Goal: Navigation & Orientation: Understand site structure

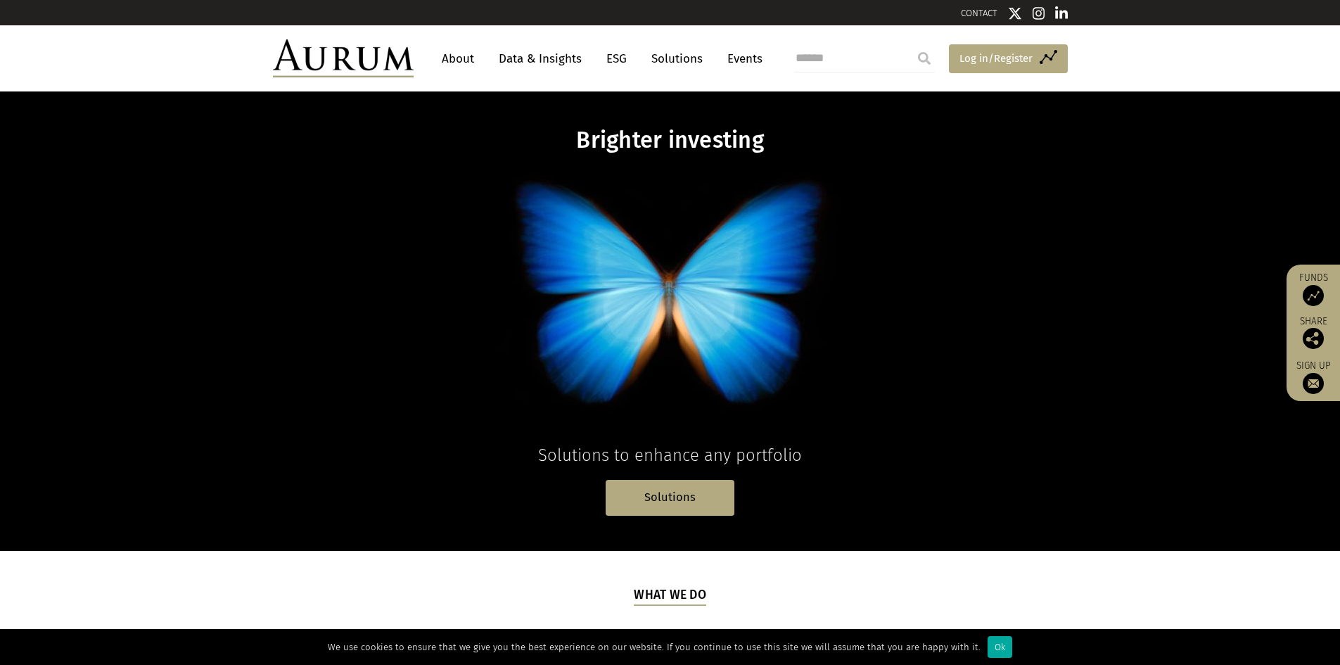
click at [1003, 58] on span "Log in/Register" at bounding box center [995, 58] width 73 height 17
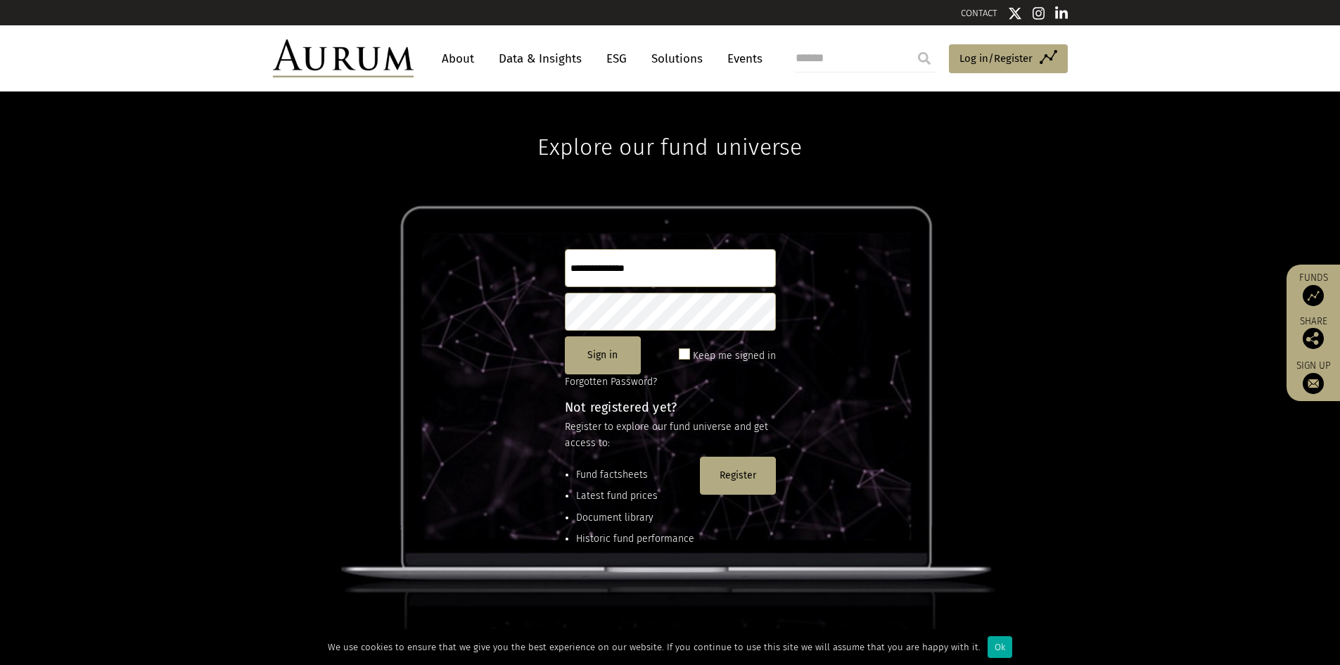
click at [552, 60] on link "Data & Insights" at bounding box center [540, 59] width 97 height 26
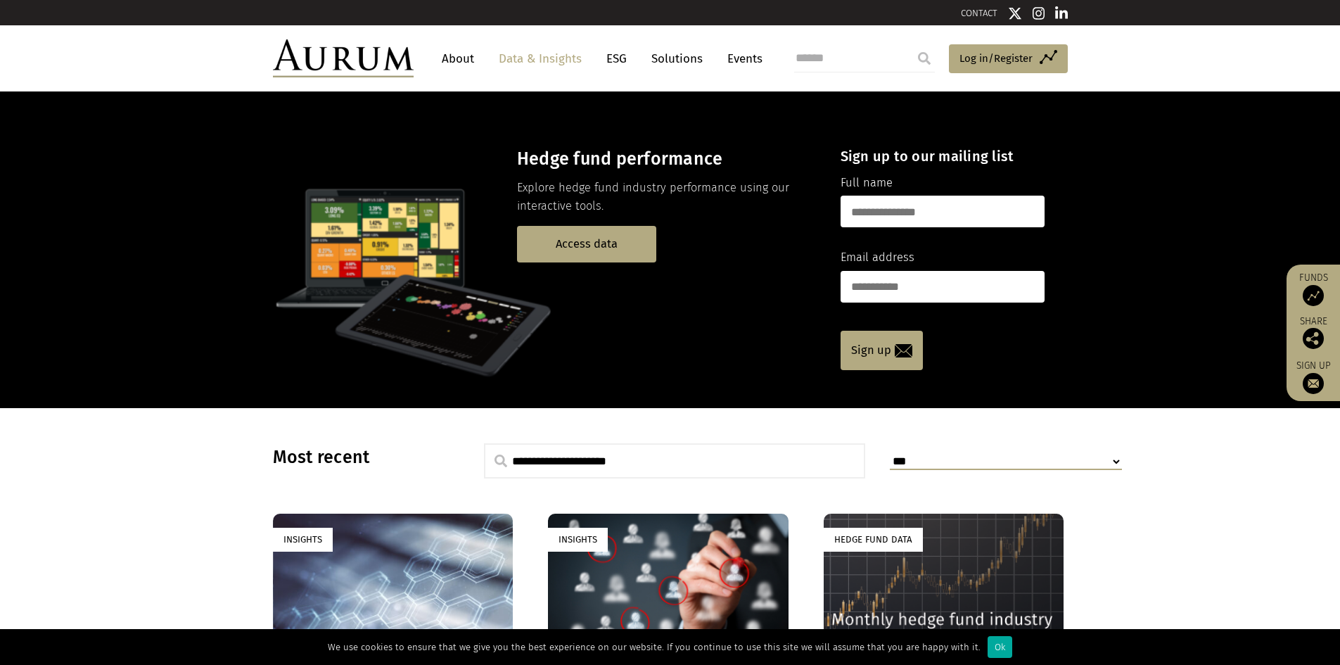
click at [620, 56] on link "ESG" at bounding box center [616, 59] width 34 height 26
